Goal: Task Accomplishment & Management: Complete application form

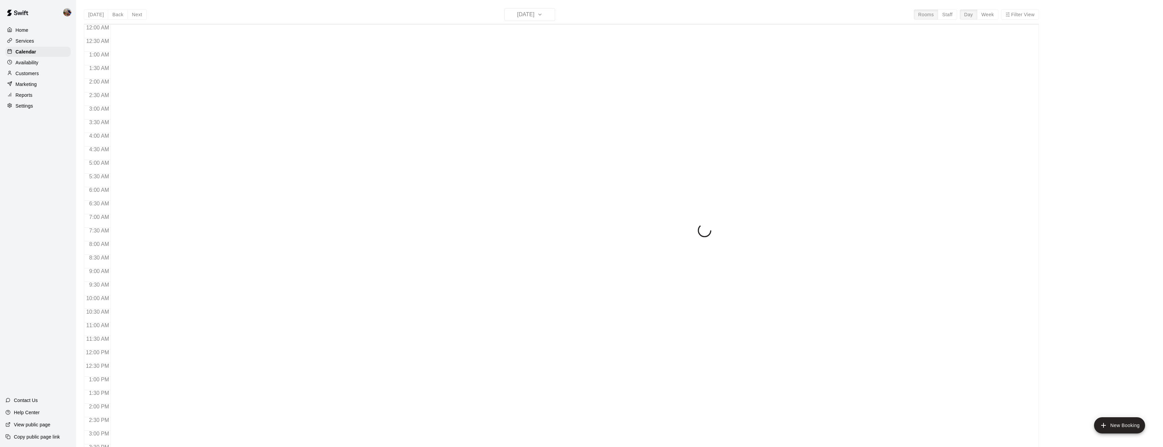
scroll to position [220, 0]
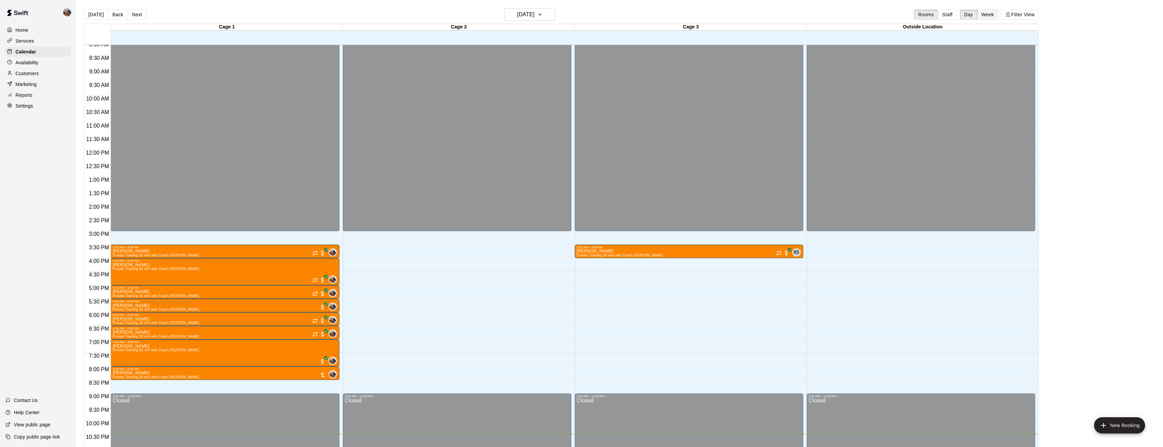
click at [987, 11] on button "Week" at bounding box center [987, 14] width 21 height 10
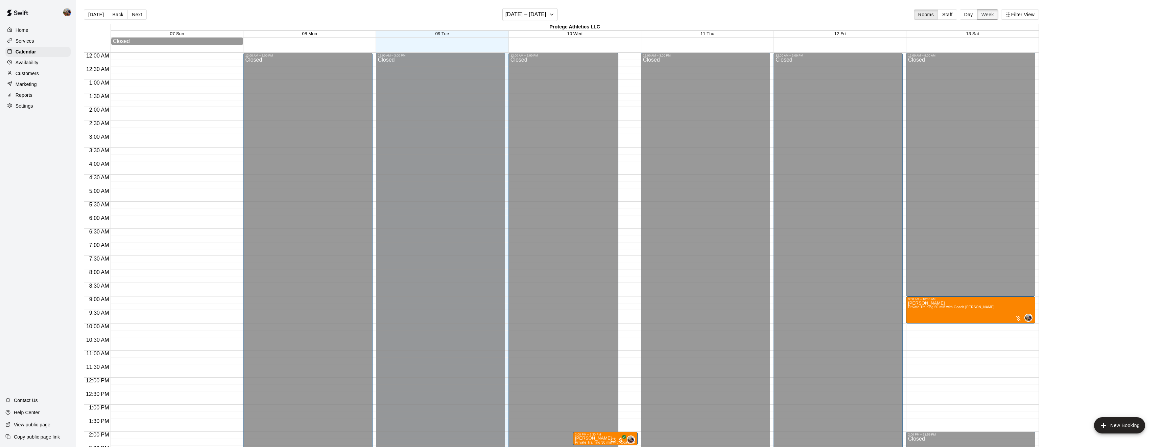
scroll to position [247, 0]
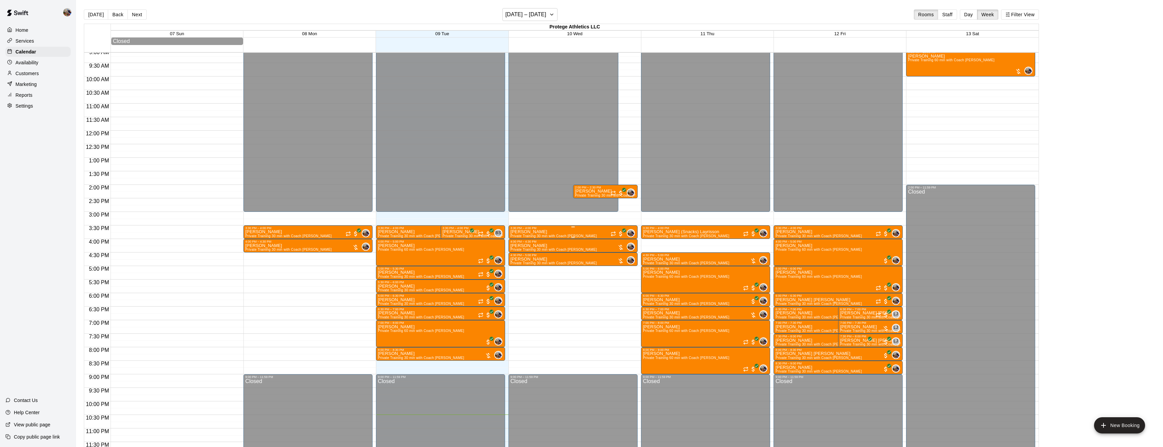
click at [579, 232] on div "Cason Lim Private Training 30 min with Coach Blaine 0" at bounding box center [572, 453] width 125 height 447
click at [515, 269] on icon "delete" at bounding box center [517, 269] width 5 height 6
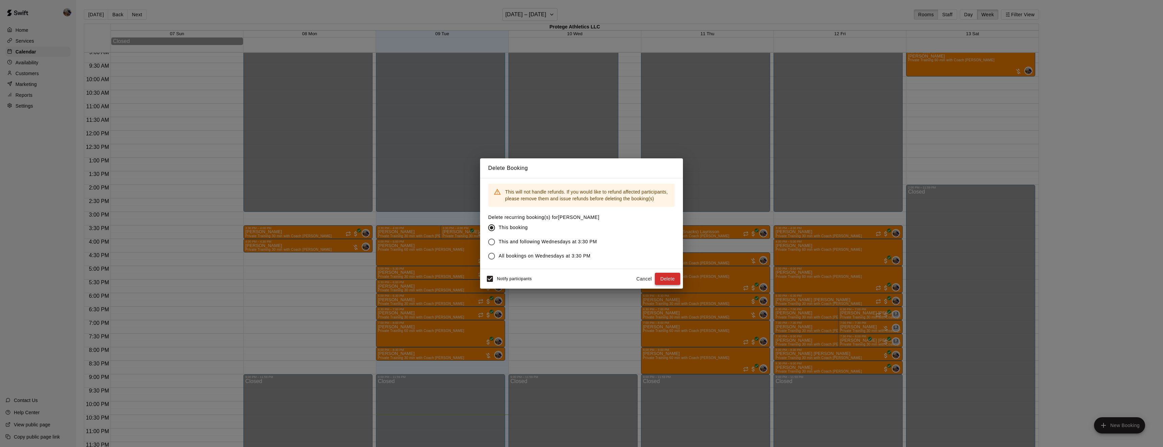
click at [671, 275] on button "Delete" at bounding box center [667, 278] width 25 height 13
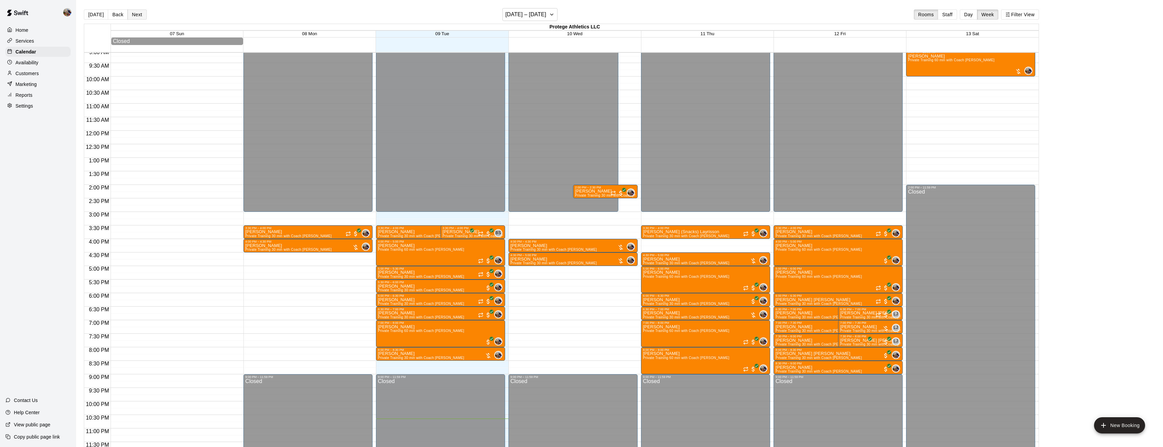
click at [141, 14] on button "Next" at bounding box center [136, 14] width 19 height 10
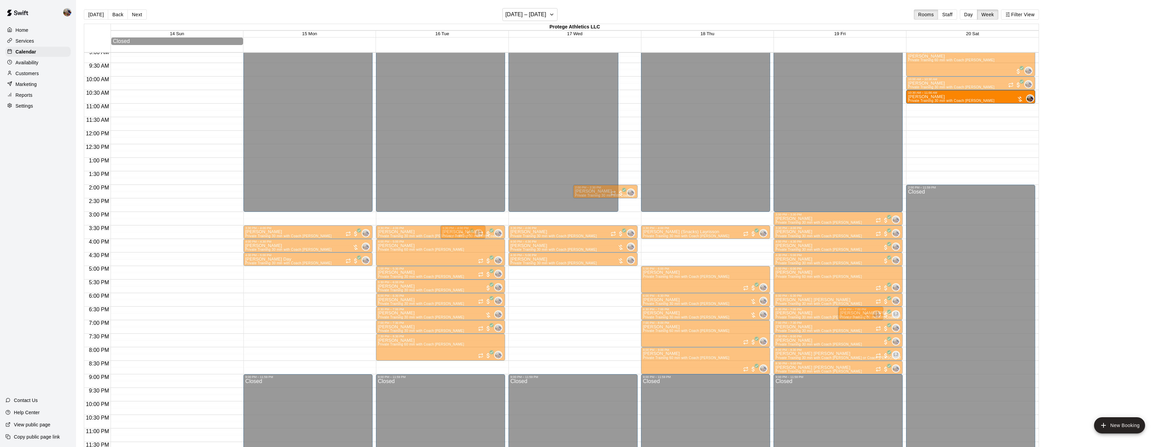
drag, startPoint x: 433, startPoint y: 367, endPoint x: 990, endPoint y: 97, distance: 618.7
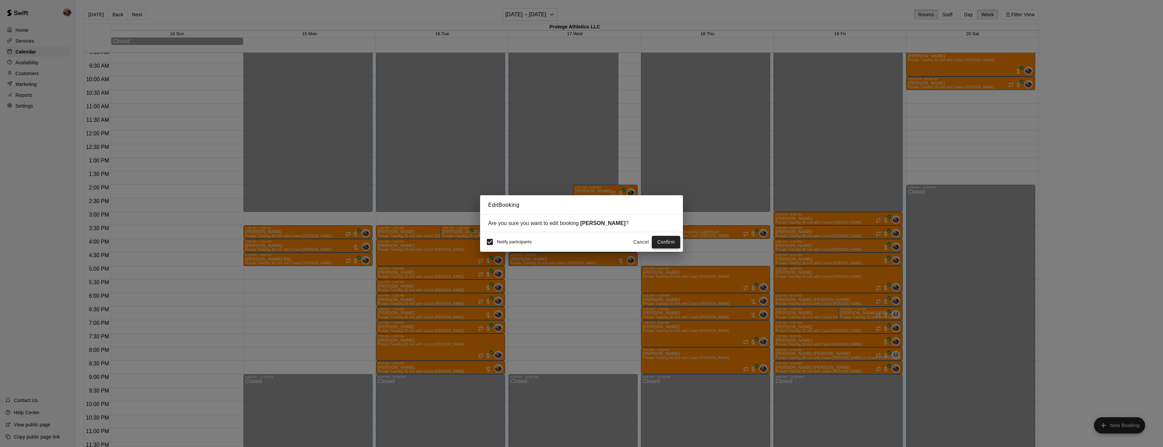
click at [664, 244] on button "Confirm" at bounding box center [666, 242] width 28 height 13
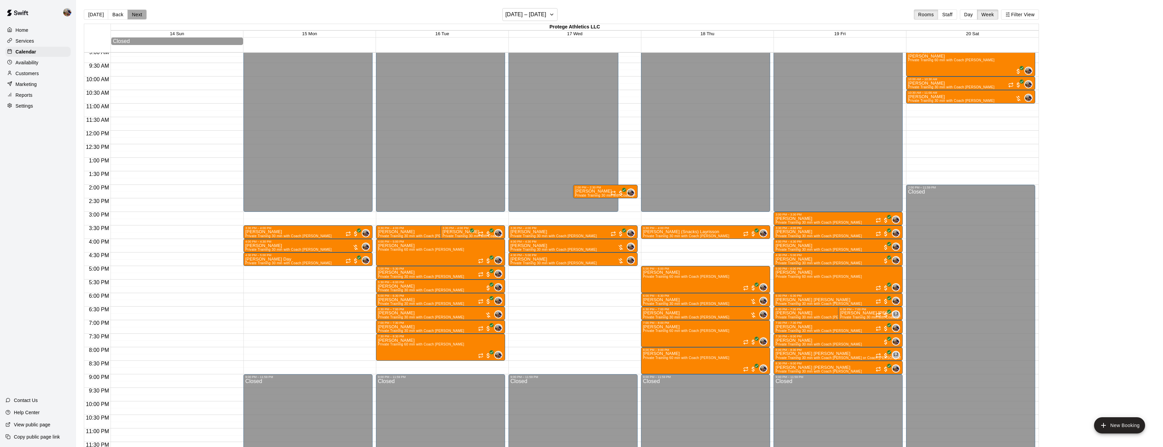
click at [141, 18] on button "Next" at bounding box center [136, 14] width 19 height 10
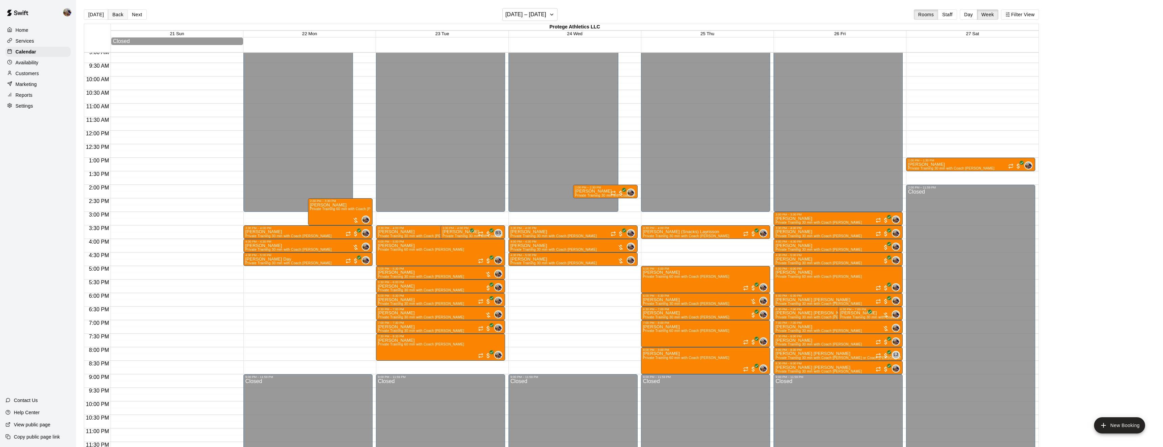
click at [117, 17] on button "Back" at bounding box center [118, 14] width 20 height 10
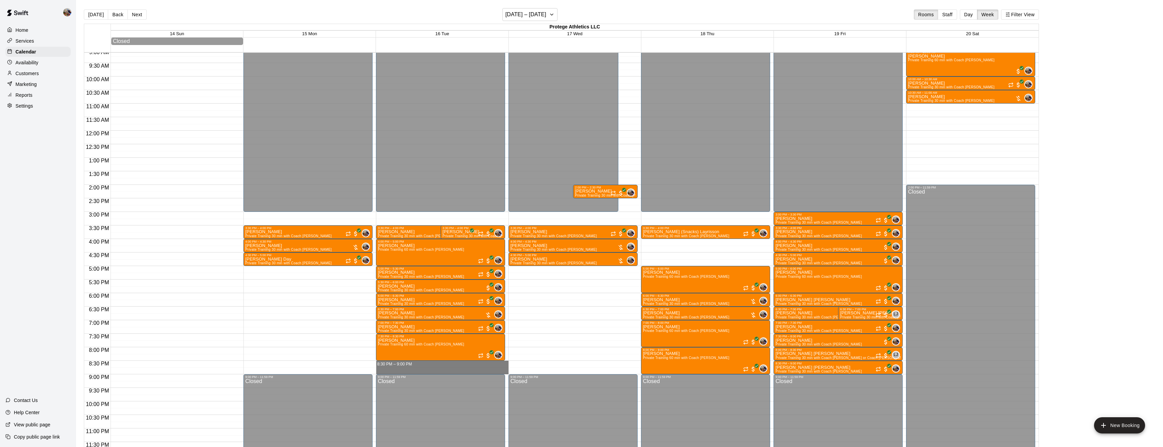
drag, startPoint x: 473, startPoint y: 363, endPoint x: 474, endPoint y: 370, distance: 6.8
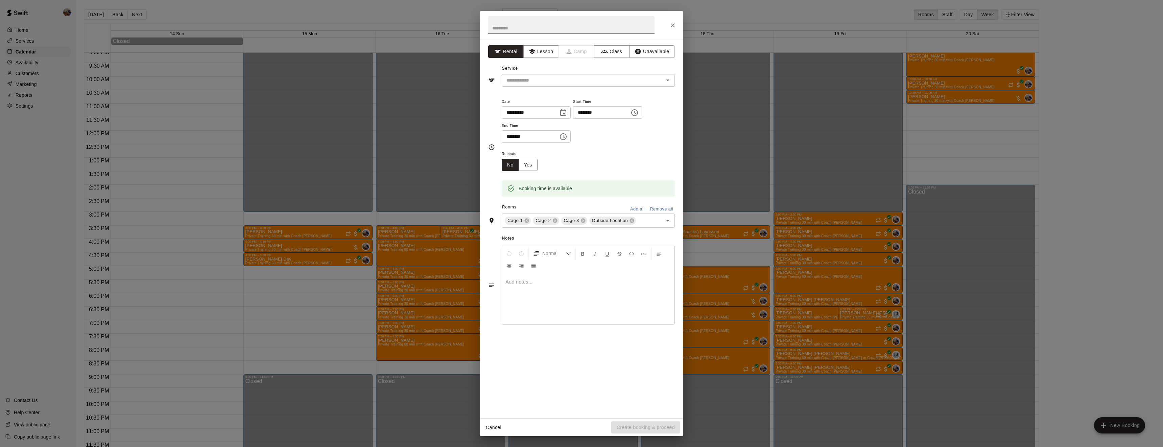
click at [547, 31] on input "text" at bounding box center [571, 25] width 166 height 18
type input "**********"
click at [544, 48] on button "Lesson" at bounding box center [540, 51] width 35 height 13
click at [550, 78] on input "text" at bounding box center [578, 80] width 149 height 8
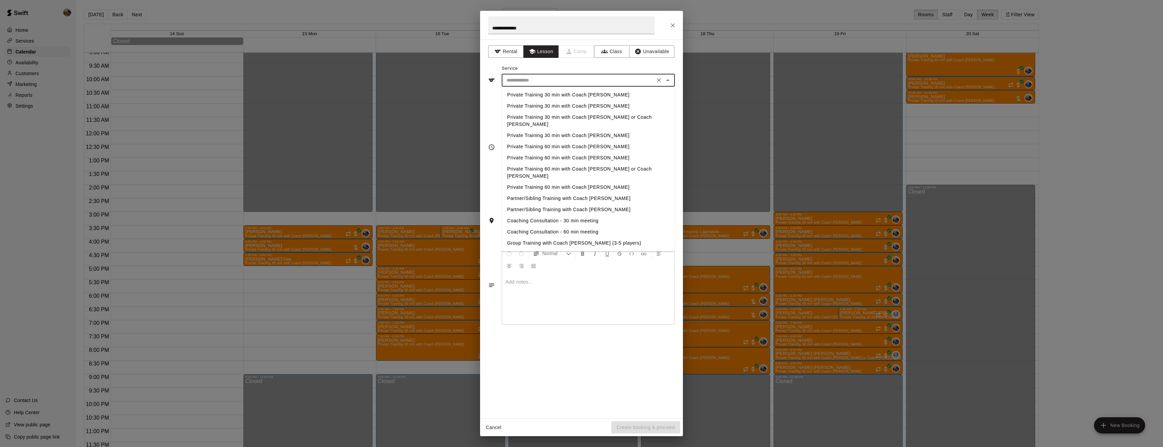
click at [557, 93] on li "Private Training 30 min with Coach [PERSON_NAME]" at bounding box center [588, 94] width 173 height 11
type input "**********"
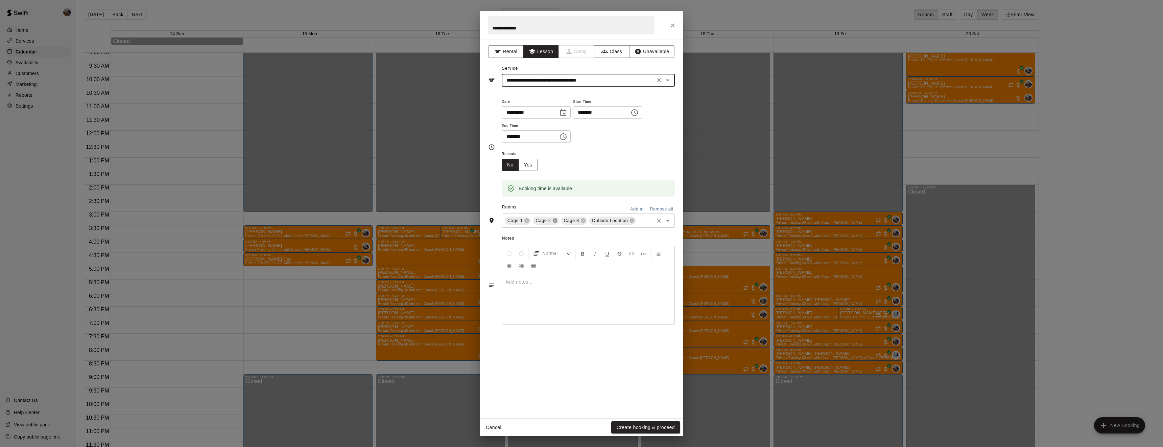
click at [553, 223] on icon at bounding box center [555, 220] width 4 height 4
click at [574, 223] on icon at bounding box center [575, 220] width 5 height 5
click at [529, 171] on button "Yes" at bounding box center [528, 165] width 19 height 13
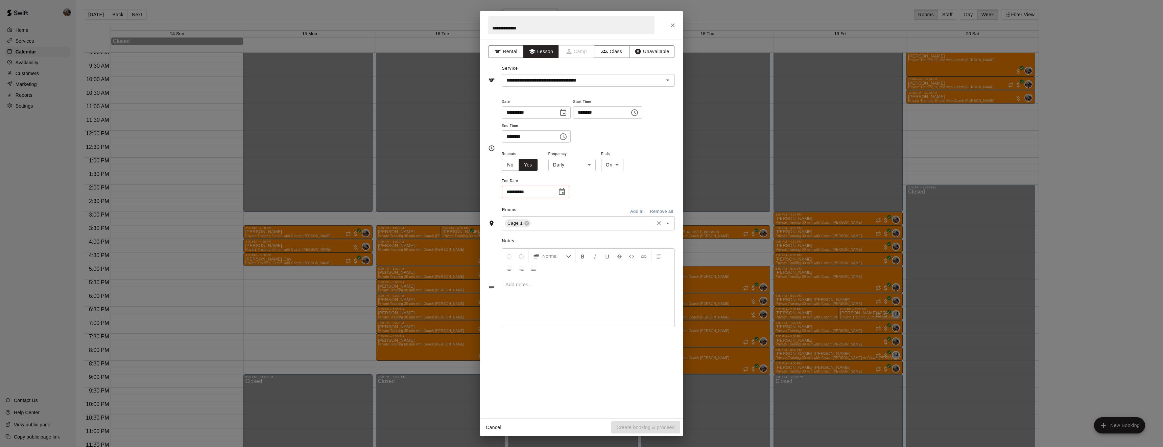
click at [583, 187] on body "Home Services Calendar Availability Customers Marketing Reports Settings Contac…" at bounding box center [581, 228] width 1163 height 457
click at [575, 214] on li "Weekly on Tuesday" at bounding box center [572, 214] width 85 height 11
type input "******"
click at [566, 198] on button "Choose date" at bounding box center [562, 192] width 14 height 14
click at [599, 231] on icon "Next month" at bounding box center [599, 233] width 8 height 8
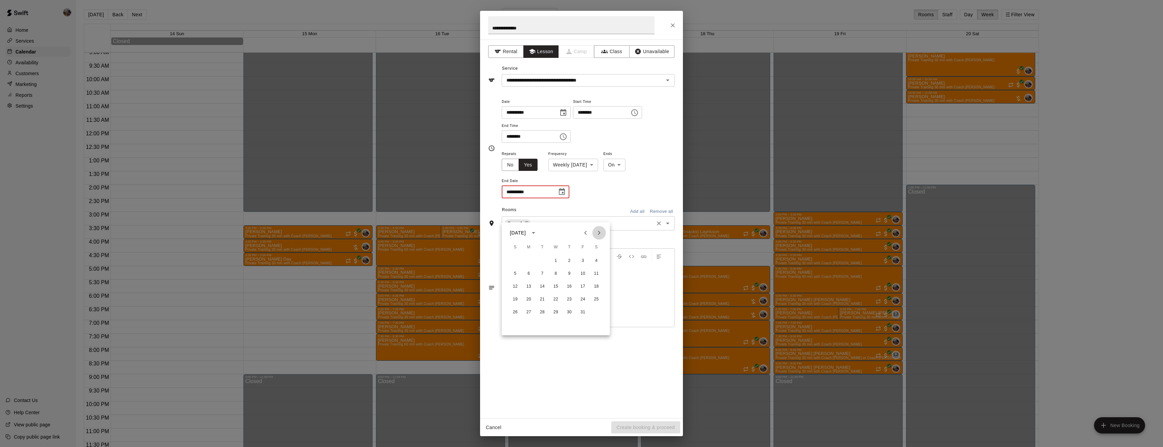
click at [600, 235] on icon "Next month" at bounding box center [599, 233] width 8 height 8
click at [602, 235] on icon "Next month" at bounding box center [599, 233] width 8 height 8
click at [541, 284] on button "16" at bounding box center [542, 286] width 12 height 12
type input "**********"
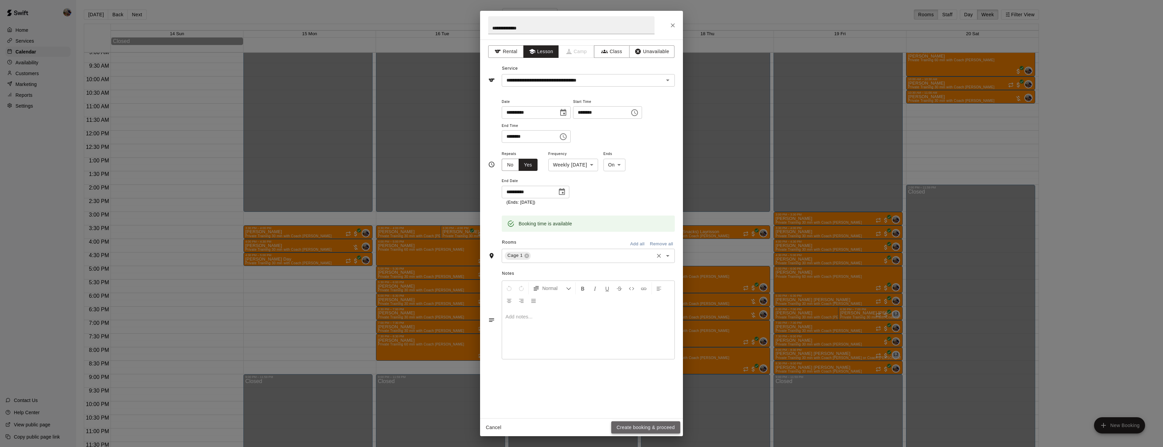
click at [655, 427] on button "Create booking & proceed" at bounding box center [645, 427] width 69 height 13
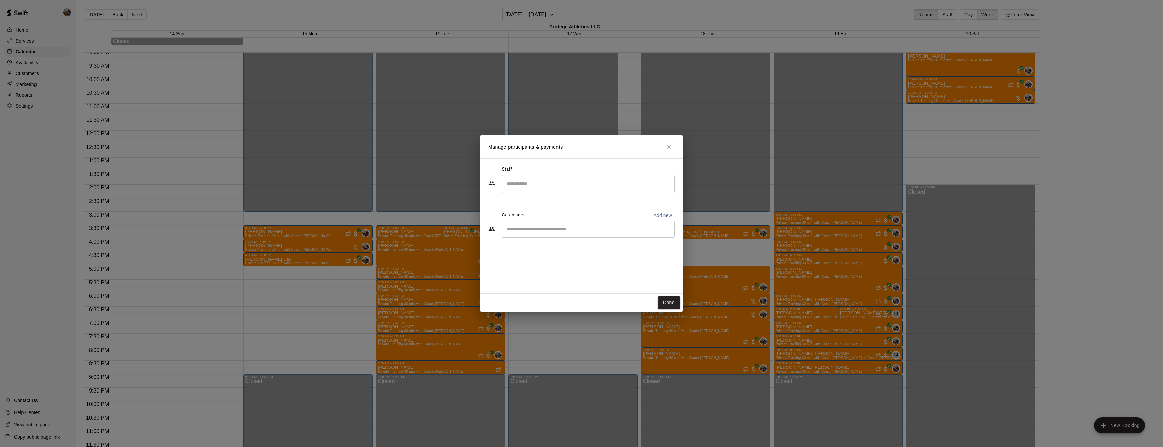
click at [562, 189] on input "Search staff" at bounding box center [588, 184] width 167 height 12
click at [555, 204] on div "Blaine Johnson Owner" at bounding box center [594, 206] width 150 height 13
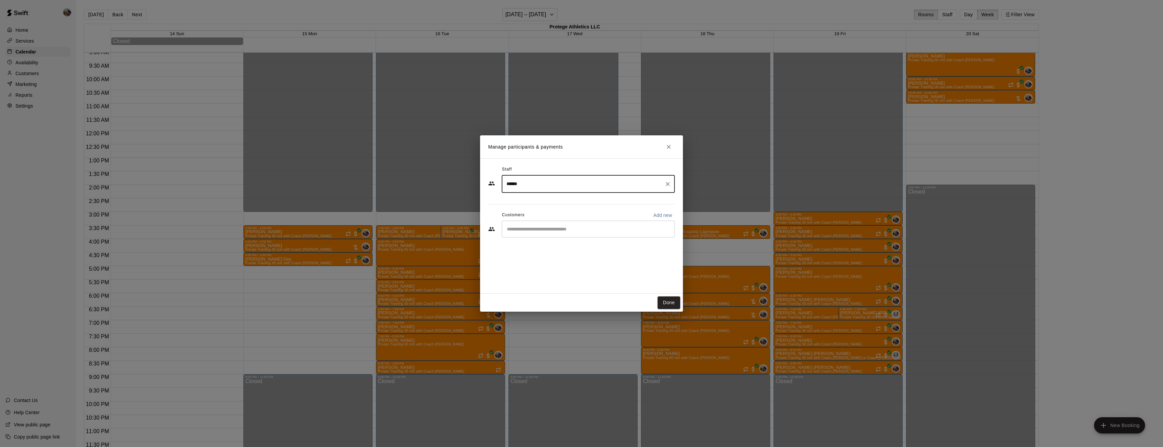
type input "******"
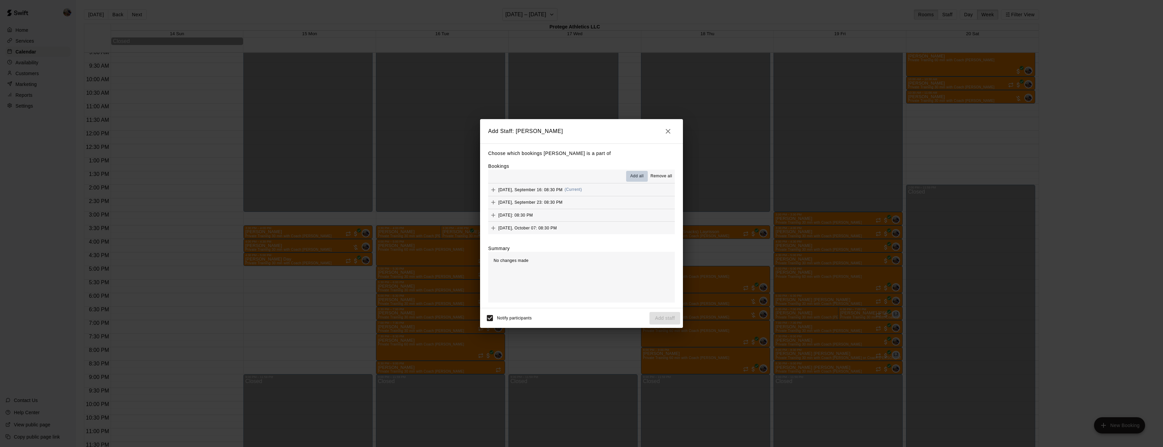
click at [631, 175] on span "Add all" at bounding box center [637, 176] width 14 height 7
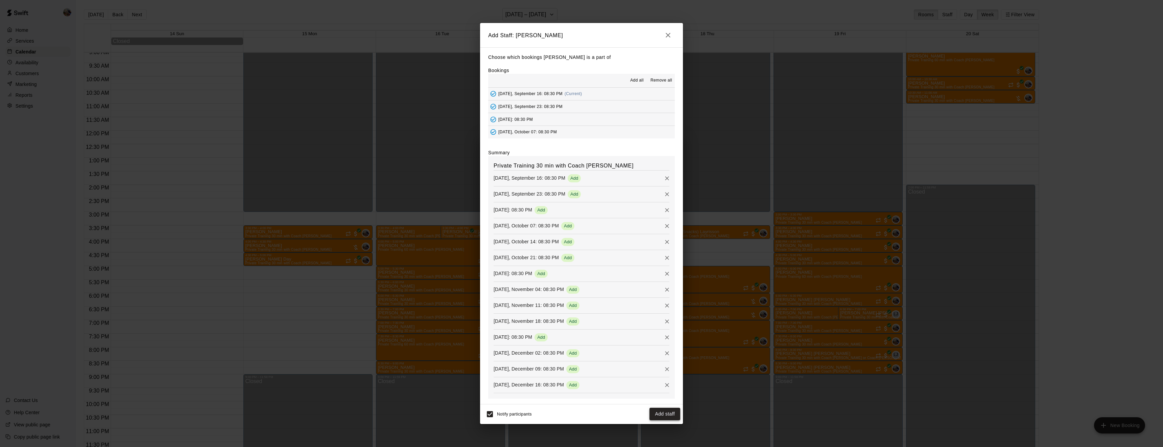
click at [661, 409] on button "Add staff" at bounding box center [664, 413] width 31 height 13
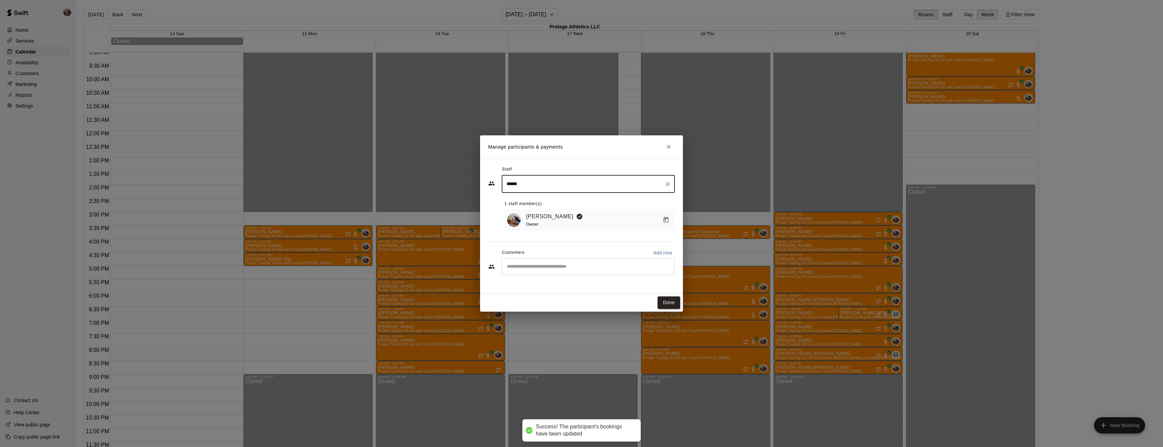
click at [589, 261] on div "​" at bounding box center [588, 266] width 173 height 17
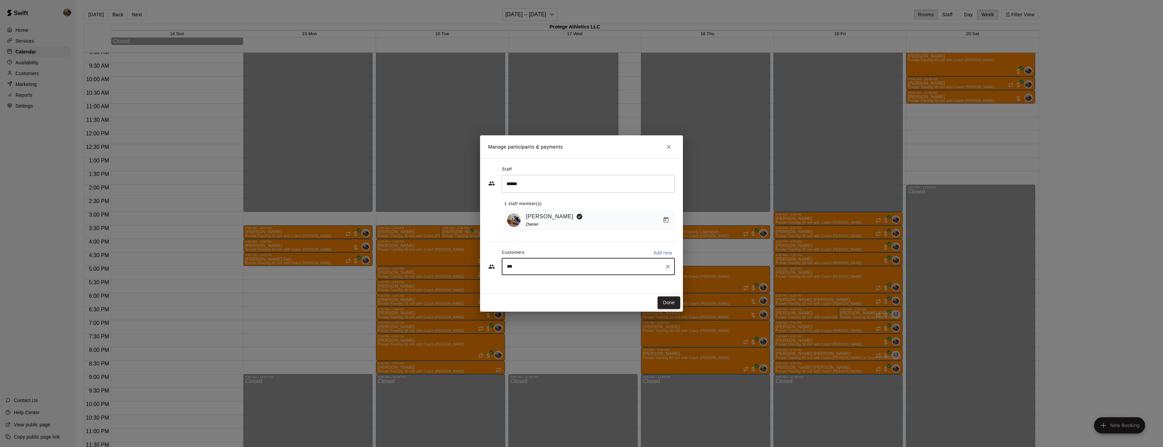
type input "****"
click at [579, 286] on div "Charissa Ettinoffe charissa.e@kw.com" at bounding box center [595, 286] width 149 height 15
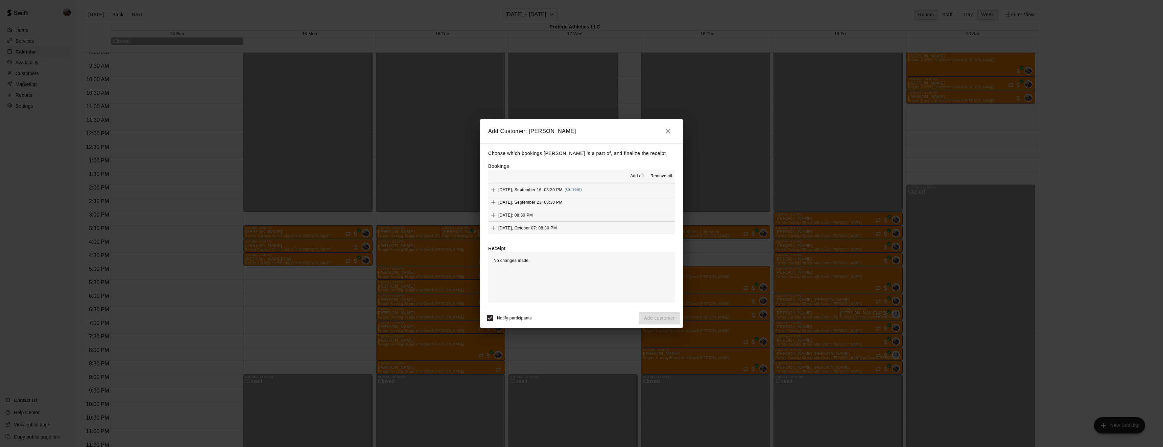
click at [637, 177] on span "Add all" at bounding box center [637, 176] width 14 height 7
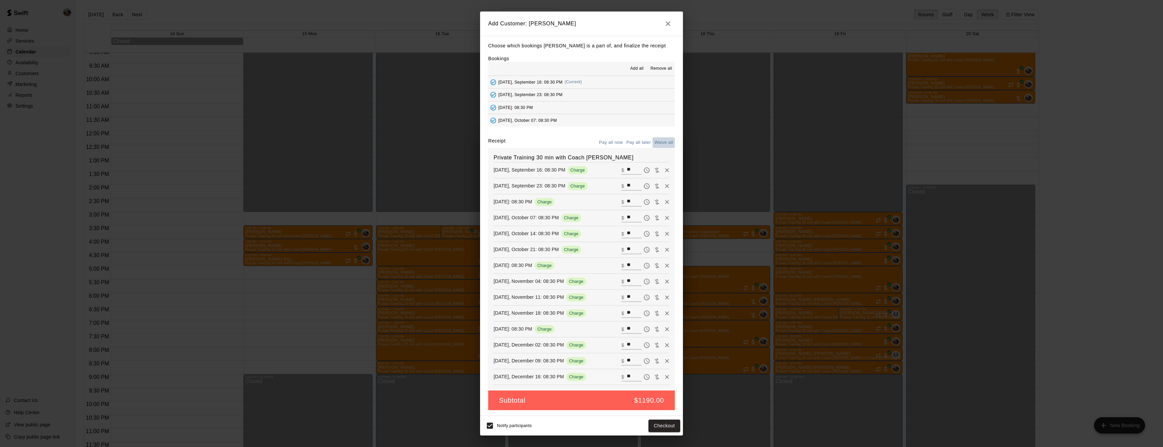
click at [665, 144] on button "Waive all" at bounding box center [663, 142] width 22 height 10
type input "*"
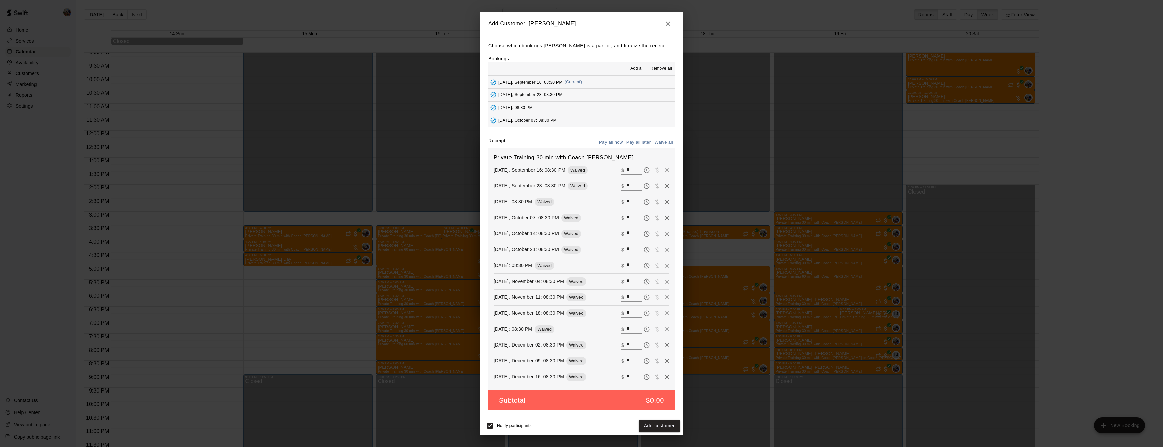
type input "*"
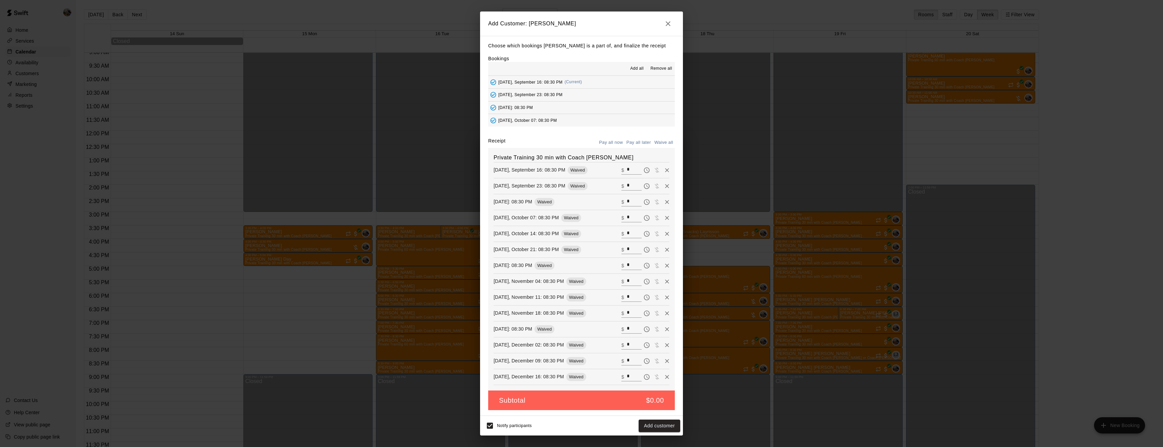
type input "*"
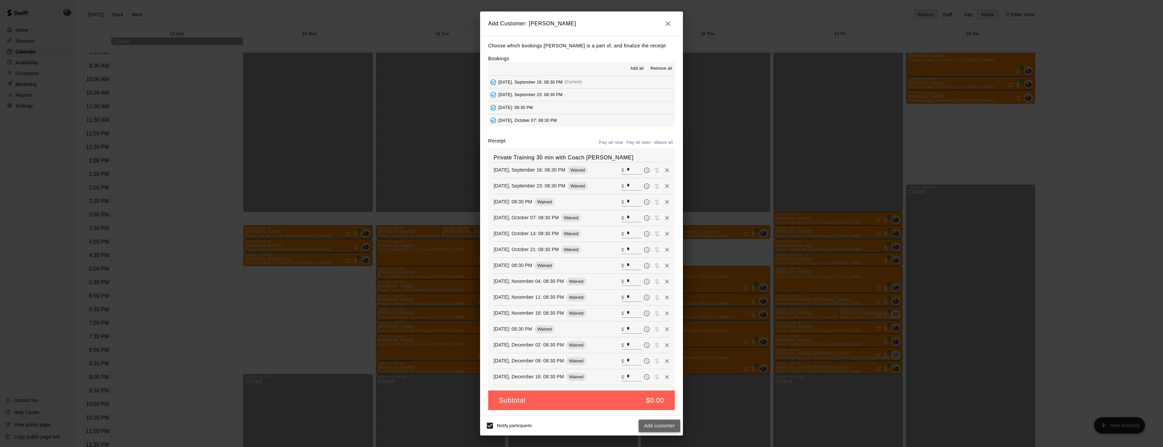
click at [655, 424] on button "Add customer" at bounding box center [660, 425] width 42 height 13
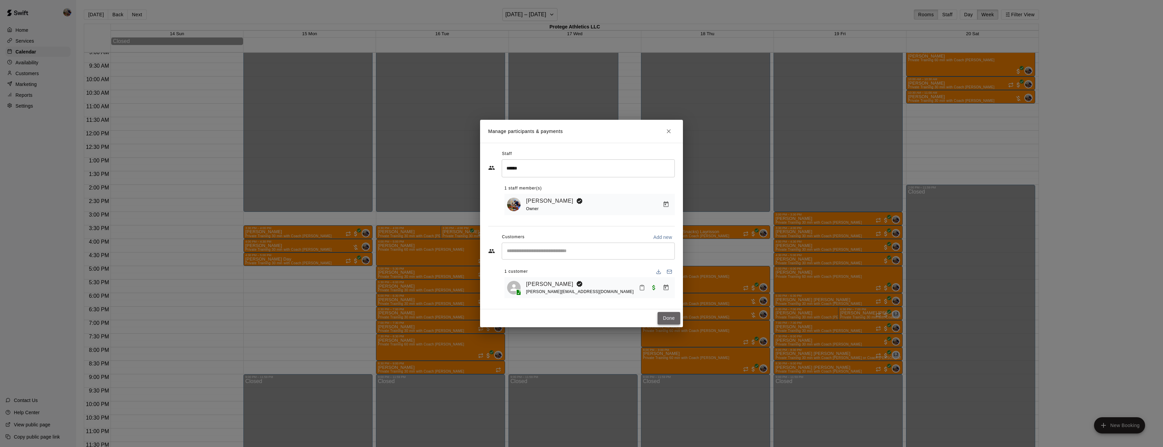
click at [668, 315] on button "Done" at bounding box center [669, 318] width 23 height 13
